Goal: Task Accomplishment & Management: Use online tool/utility

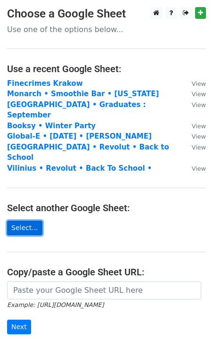
click at [27, 221] on link "Select..." at bounding box center [24, 228] width 35 height 15
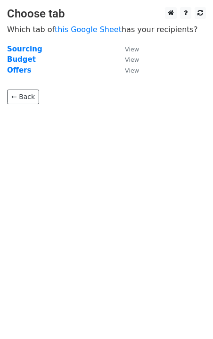
click at [44, 47] on td "Sourcing" at bounding box center [61, 49] width 109 height 11
click at [19, 48] on strong "Sourcing" at bounding box center [24, 49] width 35 height 8
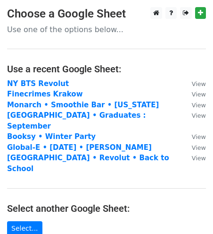
click at [46, 89] on td "Finecrimes Krakow" at bounding box center [95, 94] width 176 height 11
click at [46, 93] on strong "Finecrimes Krakow" at bounding box center [45, 94] width 76 height 8
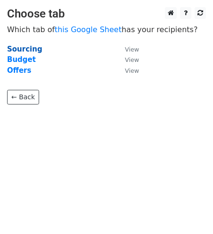
click at [29, 52] on strong "Sourcing" at bounding box center [24, 49] width 35 height 8
